Goal: Task Accomplishment & Management: Complete application form

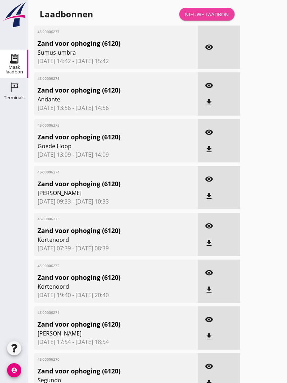
click at [219, 17] on div "Nieuwe laadbon" at bounding box center [207, 14] width 44 height 7
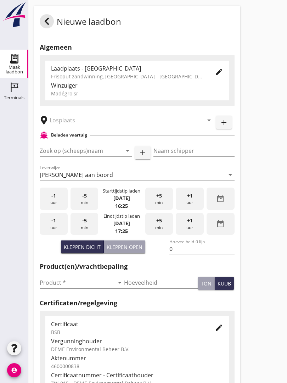
click at [79, 126] on input "text" at bounding box center [122, 120] width 144 height 11
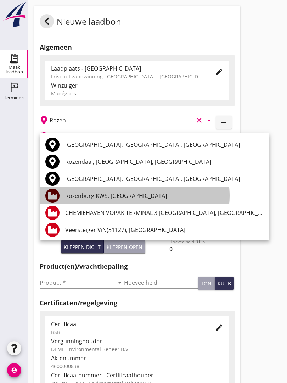
click at [127, 193] on div "Rozenburg KWS, [GEOGRAPHIC_DATA]" at bounding box center [164, 196] width 199 height 9
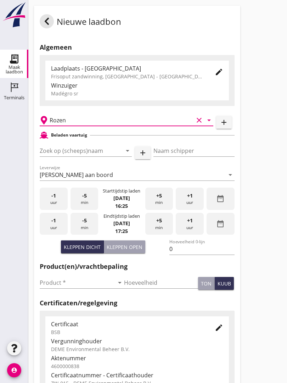
type input "Rozenburg KWS, [GEOGRAPHIC_DATA]"
click at [84, 155] on input "Zoek op (scheeps)naam" at bounding box center [76, 150] width 72 height 11
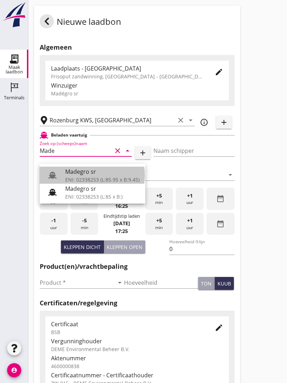
click at [92, 175] on div "Madegro sr" at bounding box center [102, 171] width 74 height 9
type input "Madegro sr"
type input "[PERSON_NAME]"
type input "1138"
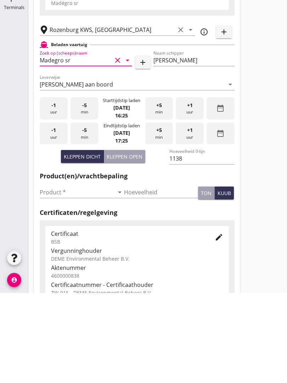
click at [55, 277] on input "Product *" at bounding box center [77, 282] width 74 height 11
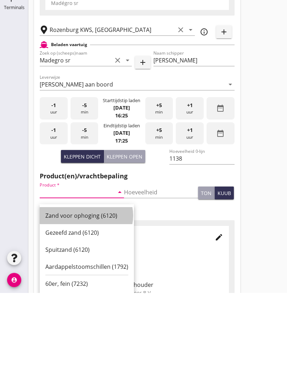
click at [90, 302] on div "Zand voor ophoging (6120)" at bounding box center [86, 306] width 83 height 9
type input "Zand voor ophoging (6120)"
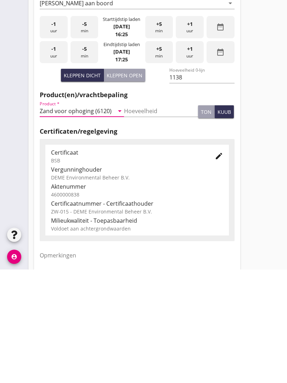
scroll to position [124, 0]
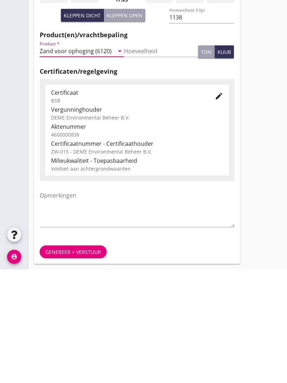
click at [83, 359] on button "Genereer + verstuur" at bounding box center [73, 365] width 67 height 13
